Goal: Navigation & Orientation: Find specific page/section

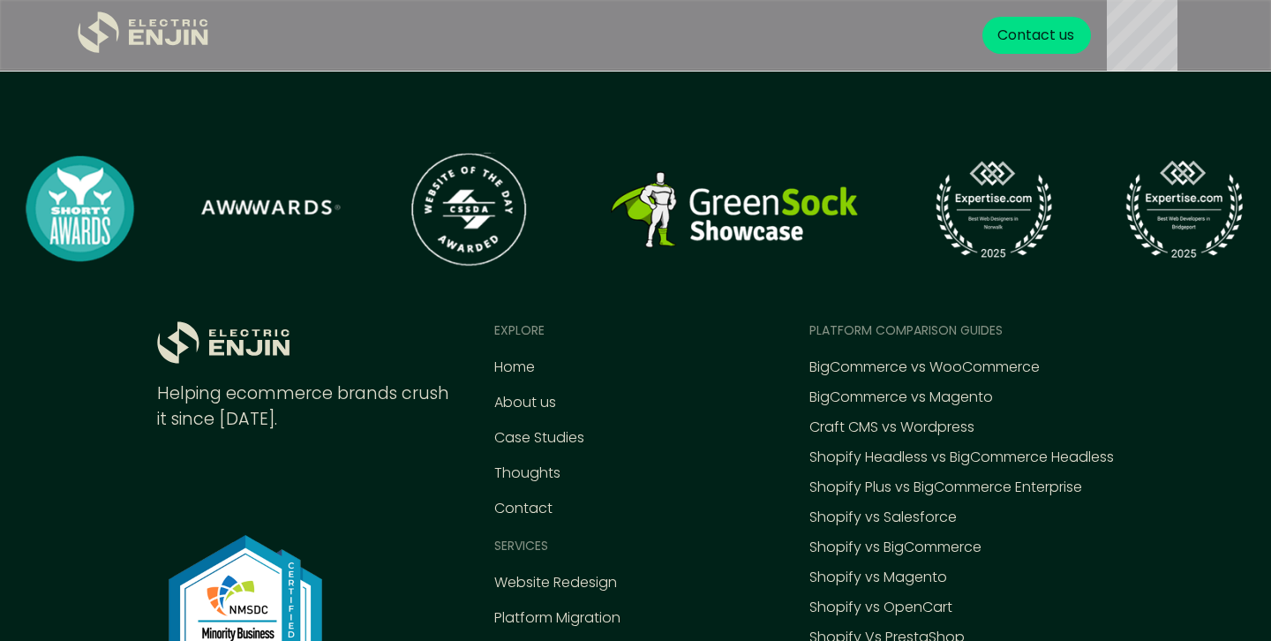
scroll to position [8221, 0]
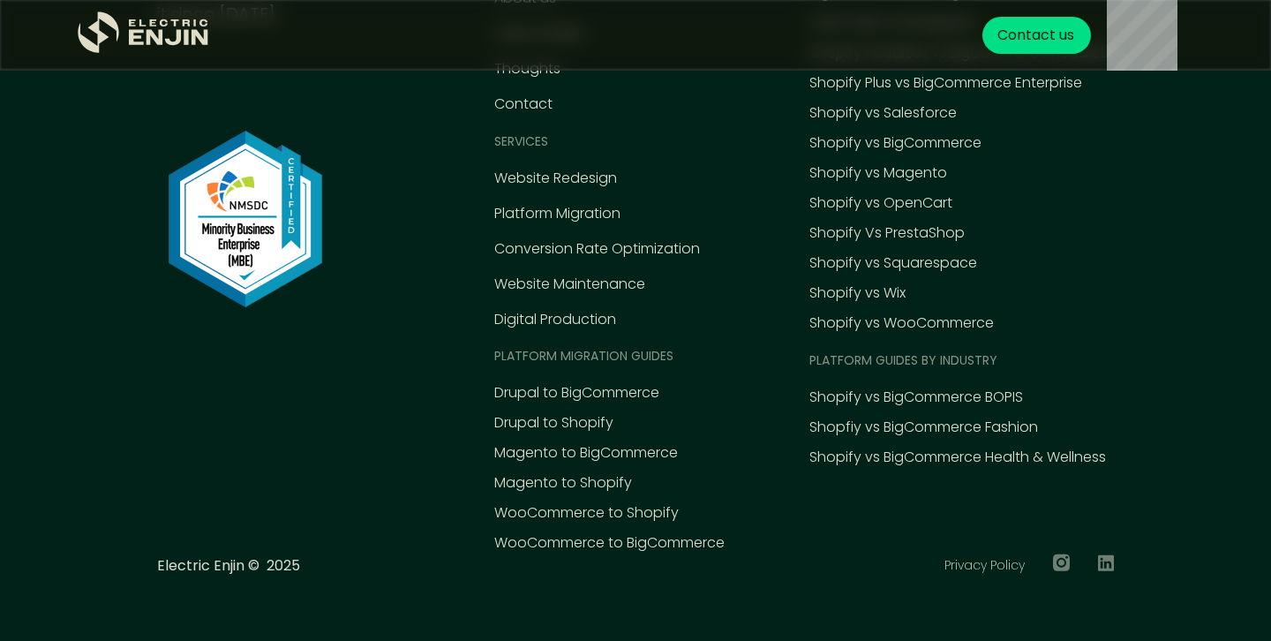
click at [177, 564] on p "Electric Enjin © 2025" at bounding box center [228, 565] width 143 height 21
drag, startPoint x: 177, startPoint y: 564, endPoint x: 213, endPoint y: 564, distance: 36.2
click at [213, 564] on p "Electric Enjin © 2025" at bounding box center [228, 565] width 143 height 21
copy p "Electric Enjin"
click at [213, 564] on p "Electric Enjin © 2025" at bounding box center [228, 565] width 143 height 21
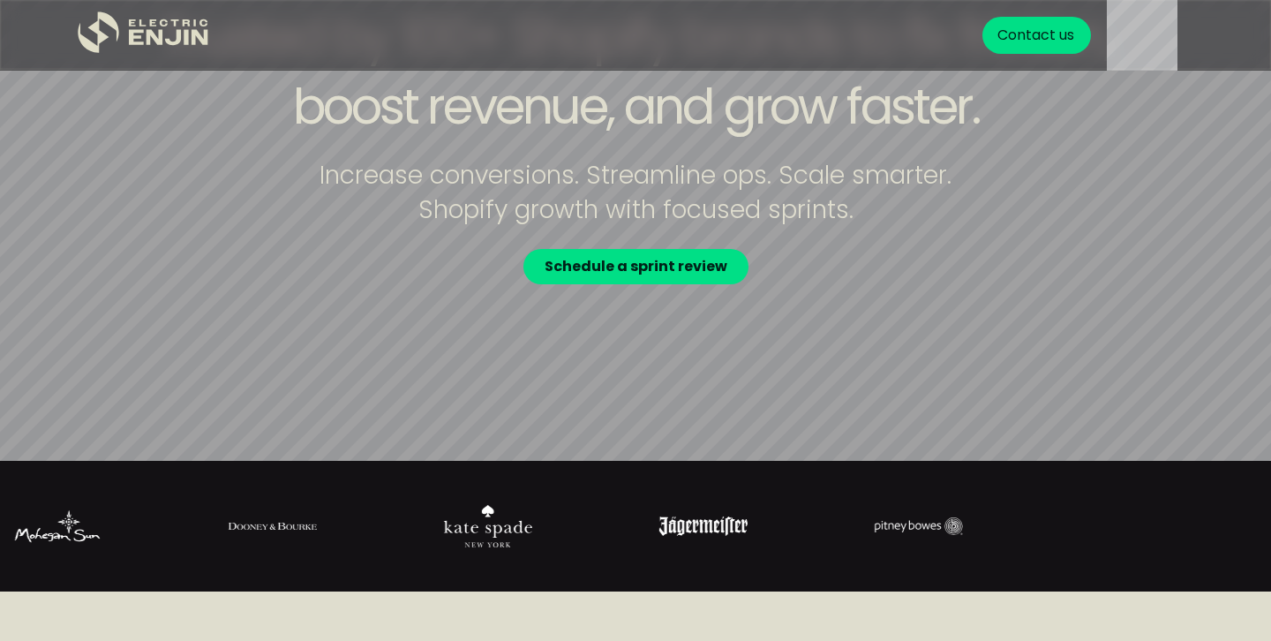
scroll to position [95, 0]
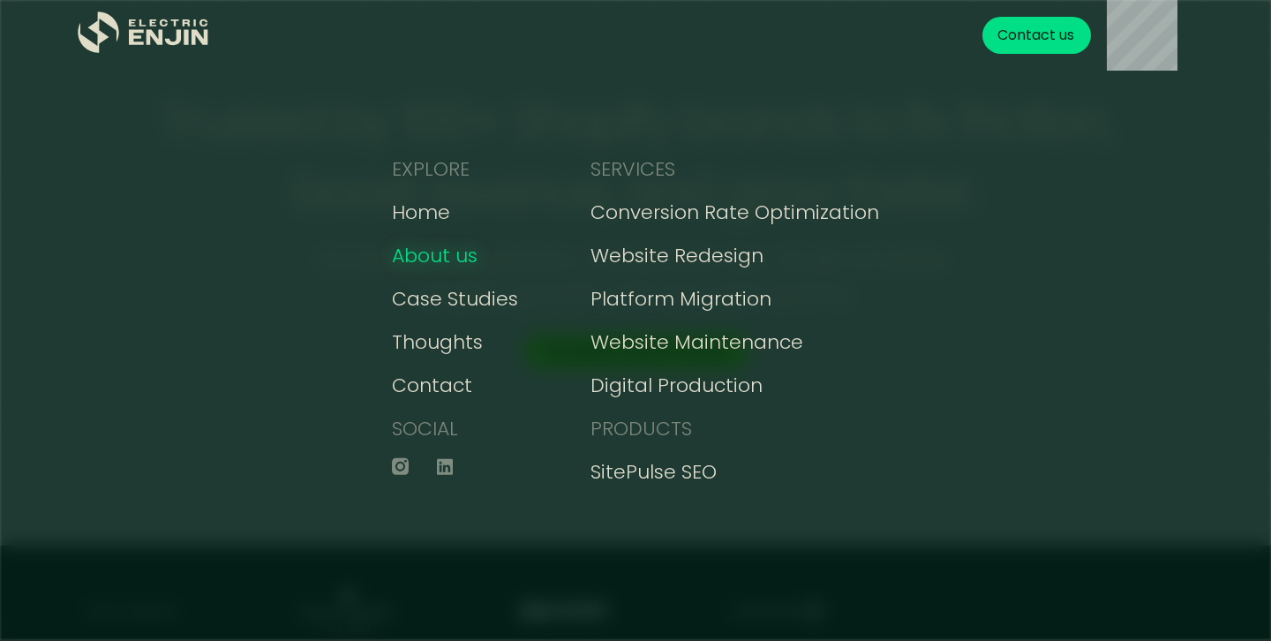
click at [446, 250] on div "About us" at bounding box center [435, 255] width 86 height 29
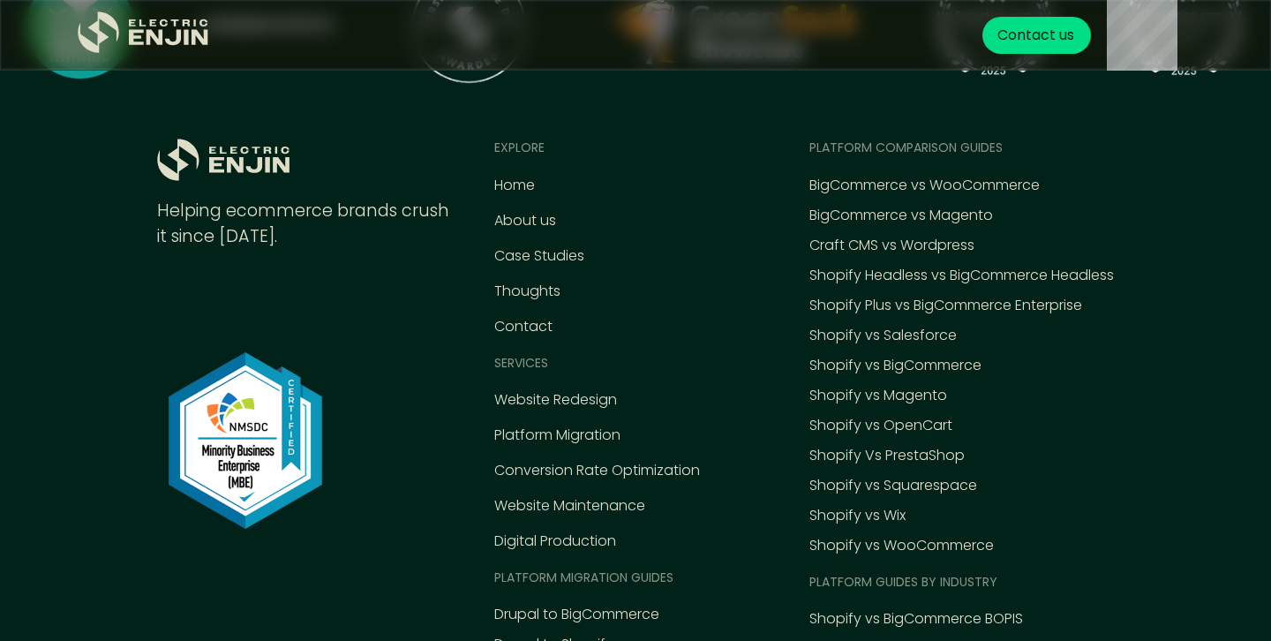
scroll to position [7225, 0]
